Goal: Information Seeking & Learning: Learn about a topic

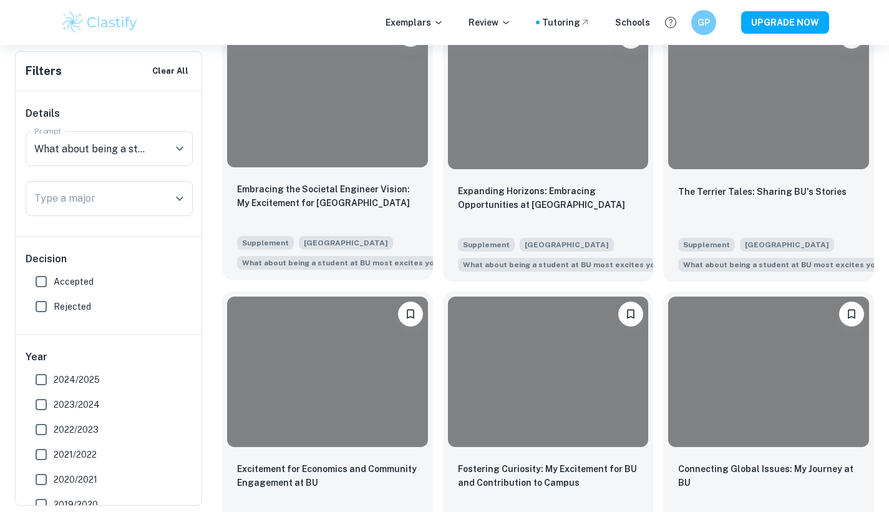
scroll to position [399, 0]
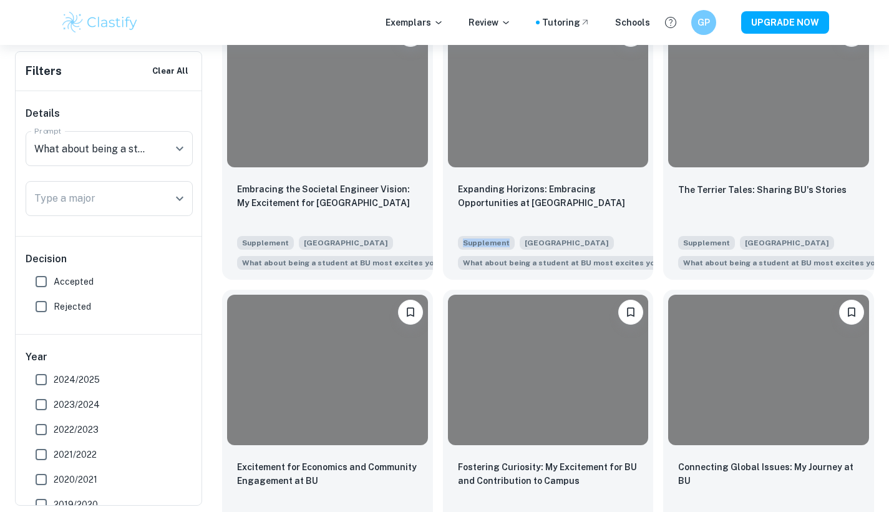
click at [439, 235] on div "Expanding Horizons: Embracing Opportunities at Boston University Supplement Bos…" at bounding box center [543, 141] width 221 height 278
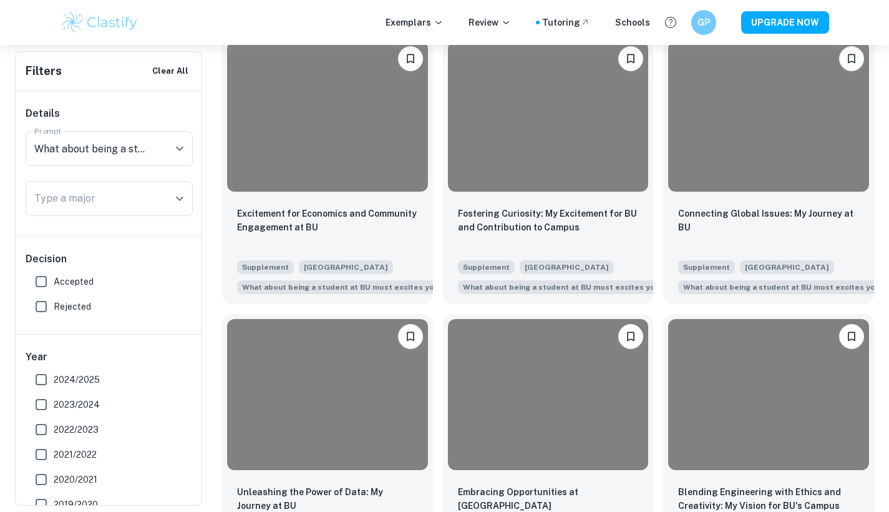
scroll to position [654, 0]
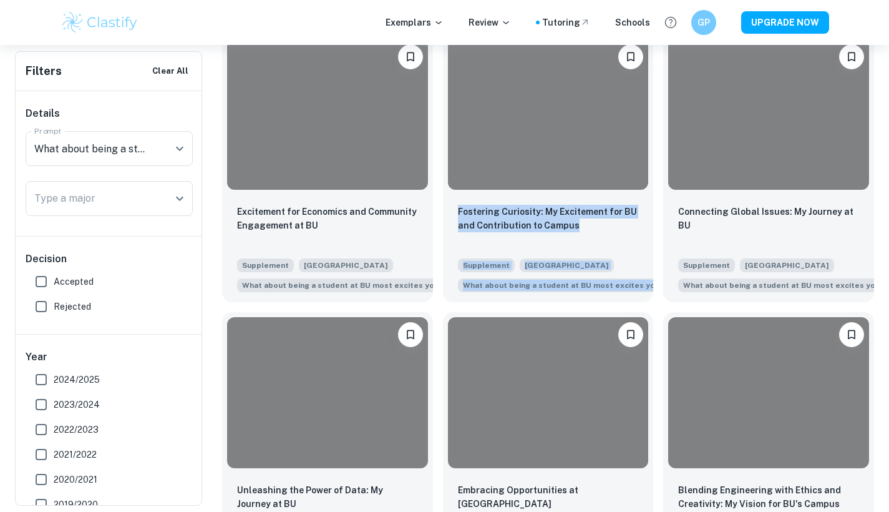
click at [435, 230] on div "Fostering Curiosity: My Excitement for BU and Contribution to Campus Supplement…" at bounding box center [543, 163] width 221 height 278
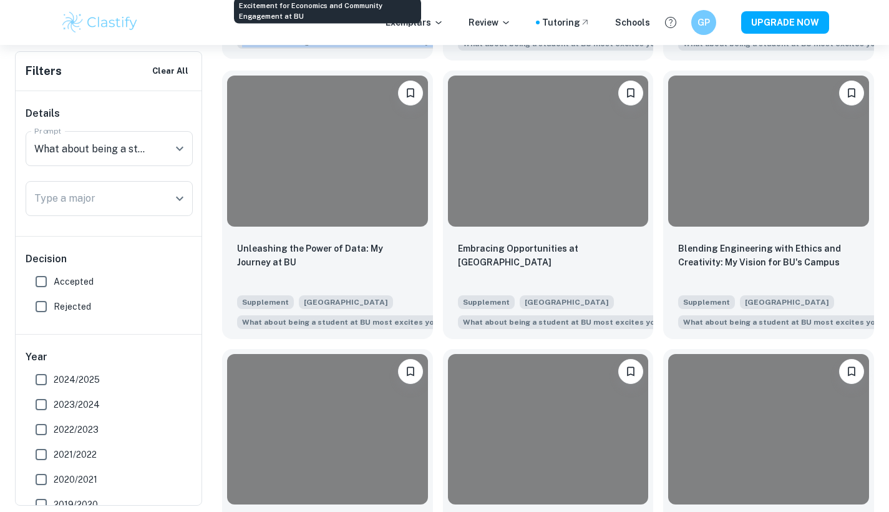
scroll to position [894, 0]
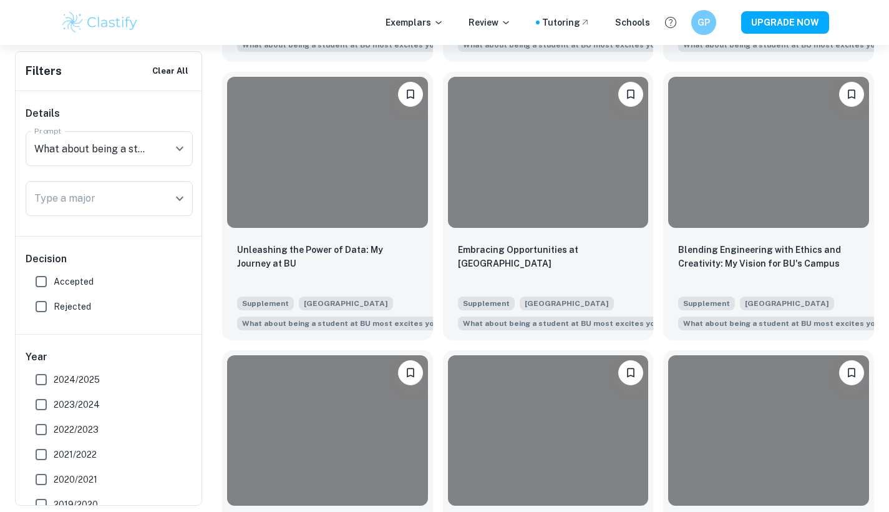
click at [439, 259] on div "Embracing Opportunities at Boston University Supplement Boston University What …" at bounding box center [543, 201] width 221 height 278
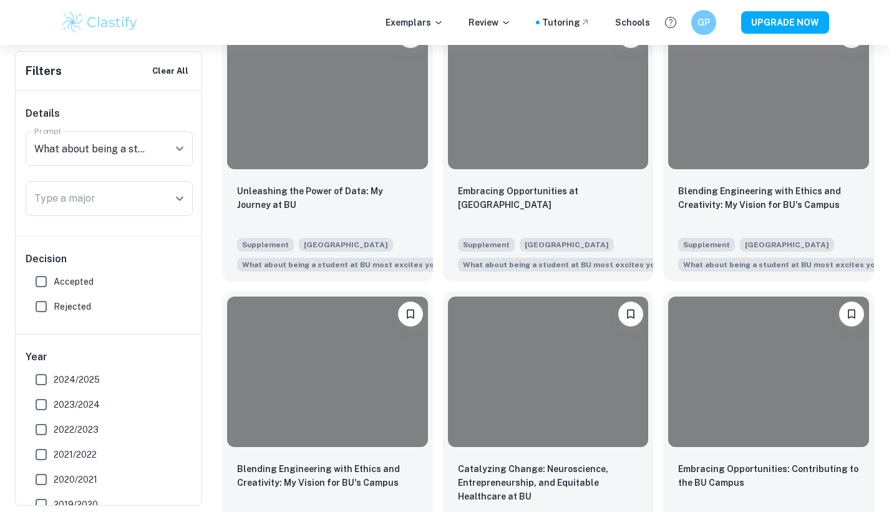
scroll to position [954, 0]
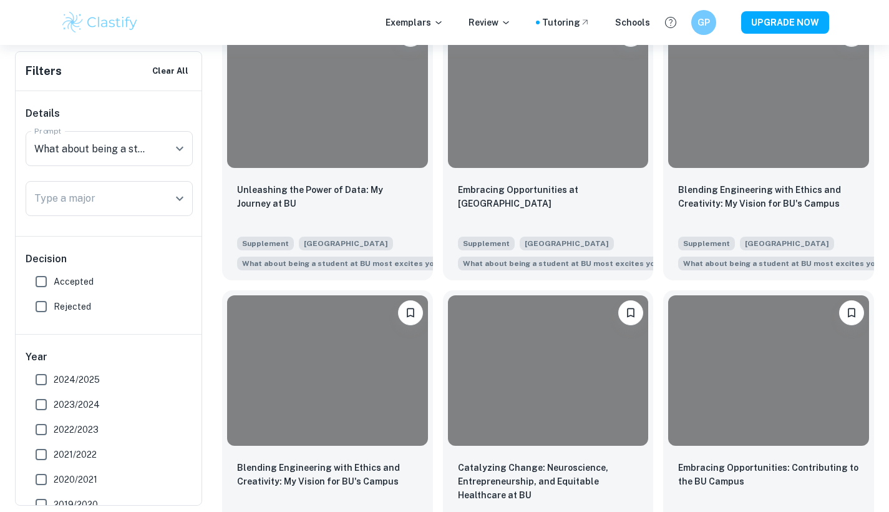
click at [437, 225] on div "Embracing Opportunities at Boston University Supplement Boston University What …" at bounding box center [543, 141] width 221 height 278
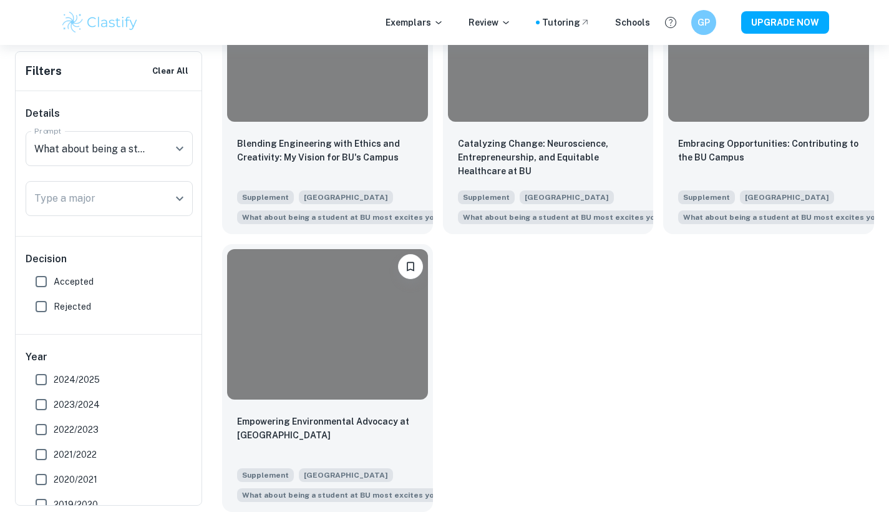
scroll to position [1278, 0]
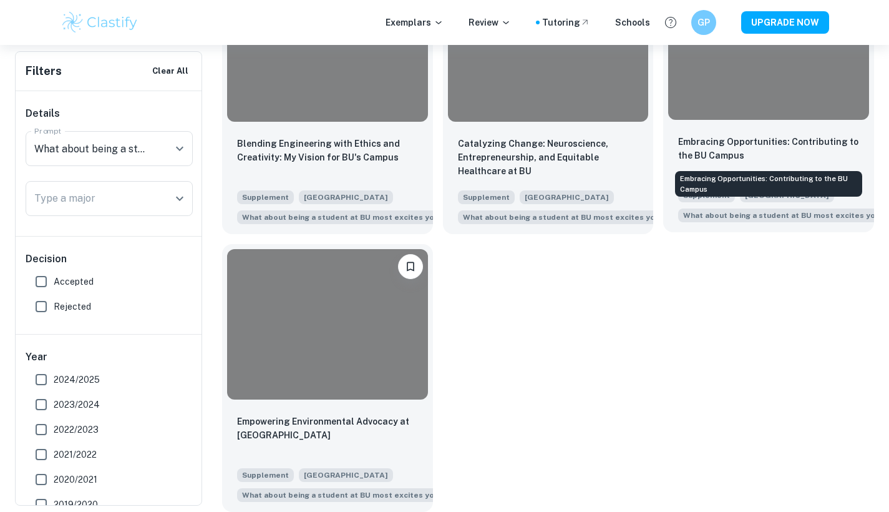
click at [703, 154] on p "Embracing Opportunities: Contributing to the BU Campus" at bounding box center [768, 148] width 181 height 27
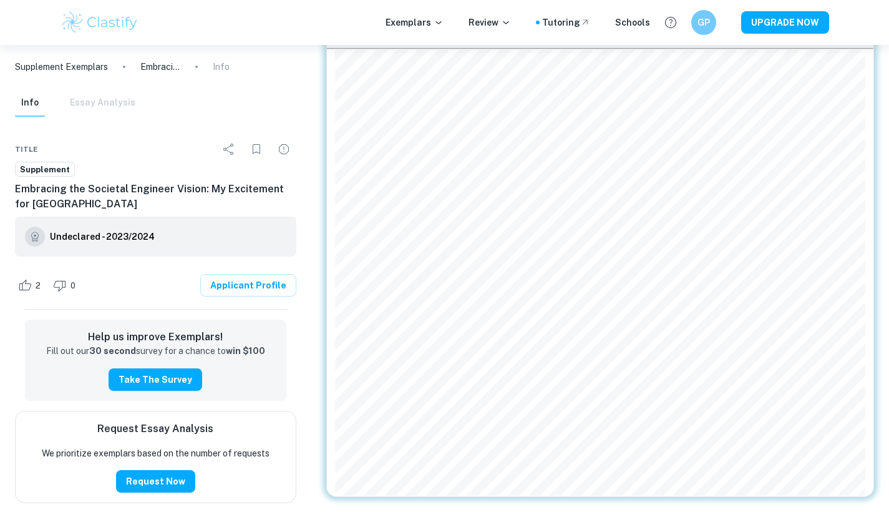
scroll to position [67, 0]
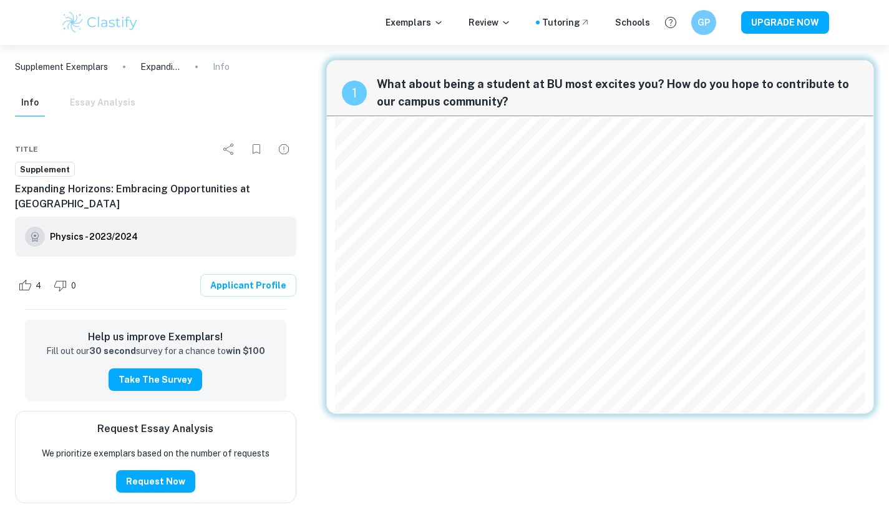
click at [348, 36] on div "Exemplars Review Tutoring Schools GP UPGRADE NOW" at bounding box center [444, 22] width 889 height 45
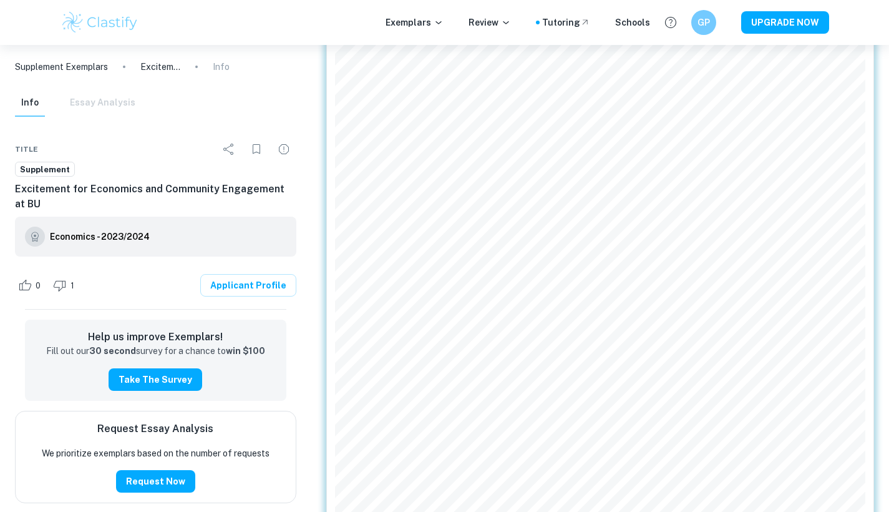
scroll to position [182, 0]
